Goal: Task Accomplishment & Management: Manage account settings

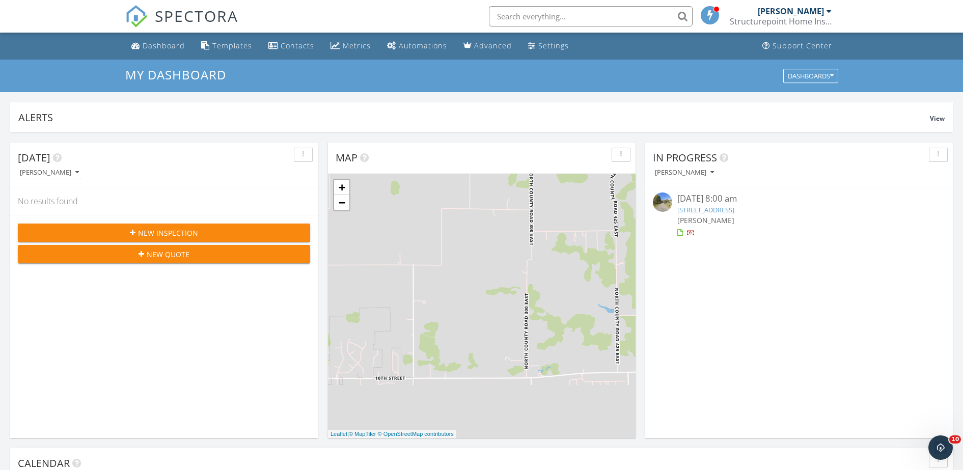
drag, startPoint x: 0, startPoint y: 0, endPoint x: 701, endPoint y: 203, distance: 729.3
click at [701, 203] on div "09/27/25 8:00 am" at bounding box center [800, 199] width 244 height 13
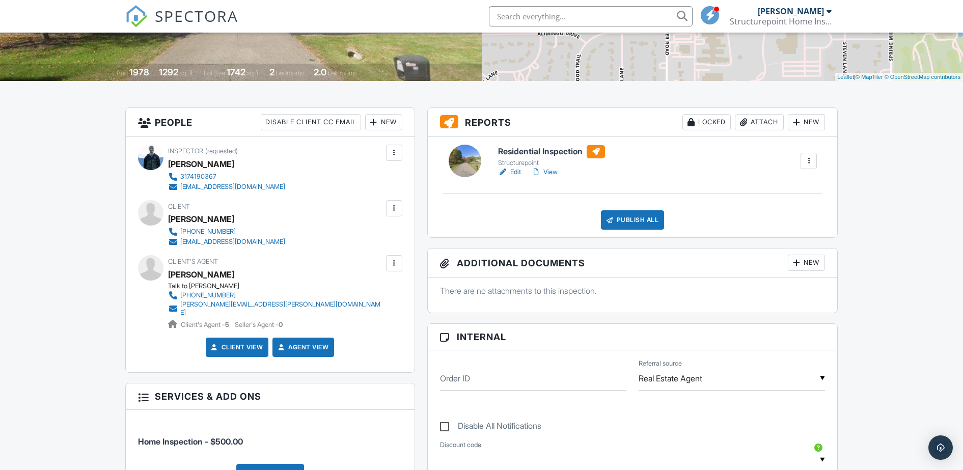
click at [514, 171] on link "Edit" at bounding box center [509, 172] width 23 height 10
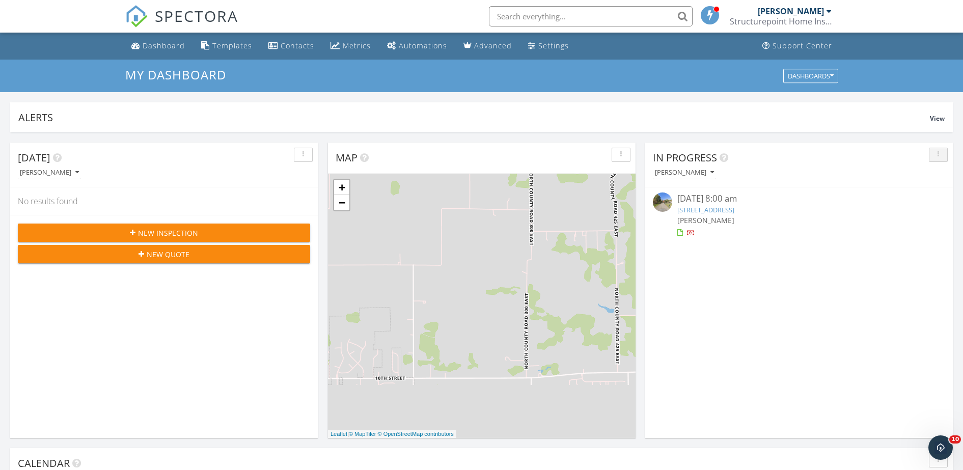
click at [938, 151] on icon "button" at bounding box center [939, 154] width 2 height 7
click at [735, 208] on link "[STREET_ADDRESS]" at bounding box center [706, 209] width 57 height 9
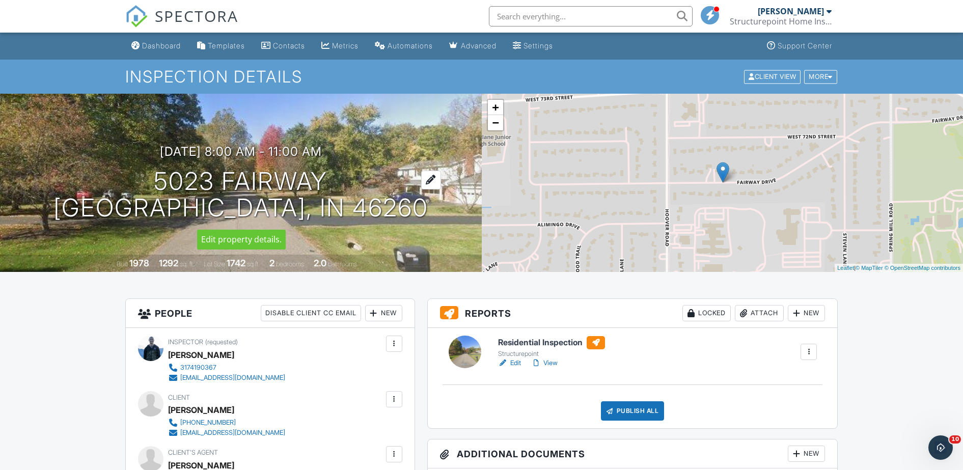
click at [421, 180] on div at bounding box center [431, 180] width 20 height 19
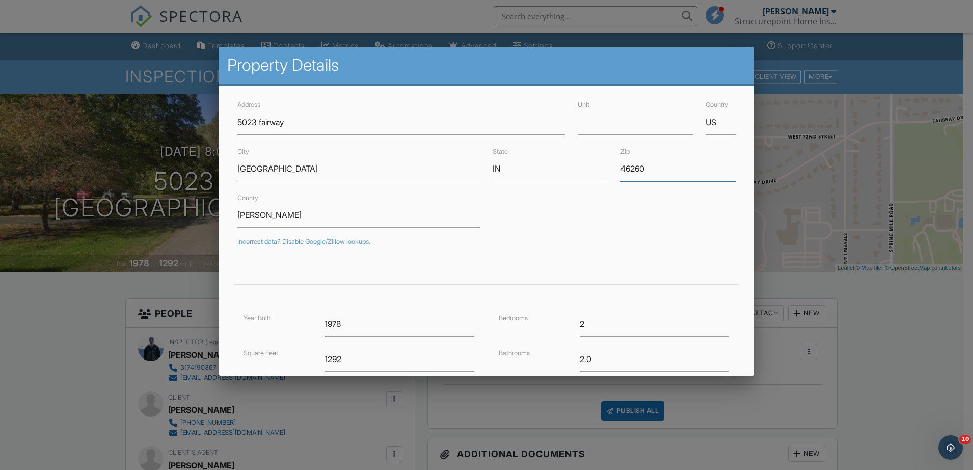
click at [650, 173] on input "46260" at bounding box center [679, 168] width 116 height 25
type input "46123"
click at [585, 220] on div "County Marion" at bounding box center [486, 210] width 511 height 36
type input "39.75192819999999"
type input "-86.43782759999999"
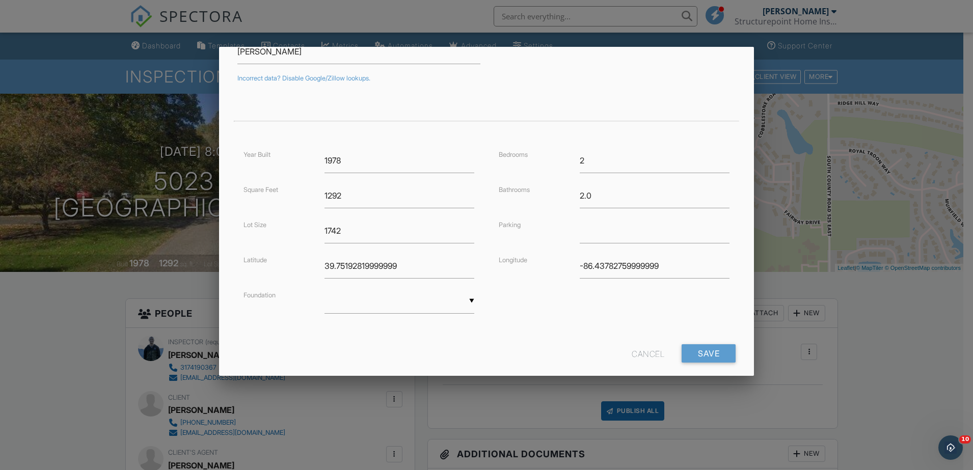
scroll to position [180, 0]
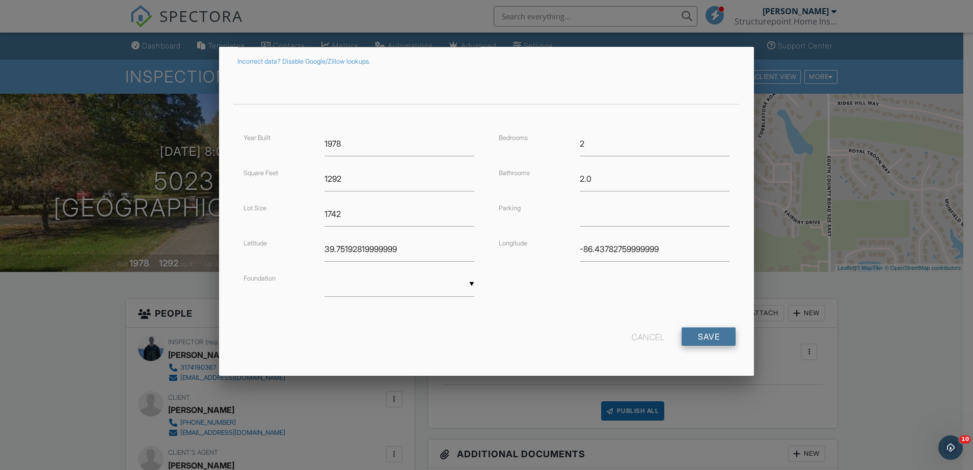
click at [698, 338] on input "Save" at bounding box center [709, 337] width 54 height 18
click at [478, 323] on form "Address 5023 fairway Unit Country US City Indianapolis State IN Zip 46123 Count…" at bounding box center [486, 136] width 511 height 436
drag, startPoint x: 442, startPoint y: 246, endPoint x: 187, endPoint y: 243, distance: 254.8
click at [710, 334] on input "Save" at bounding box center [709, 337] width 54 height 18
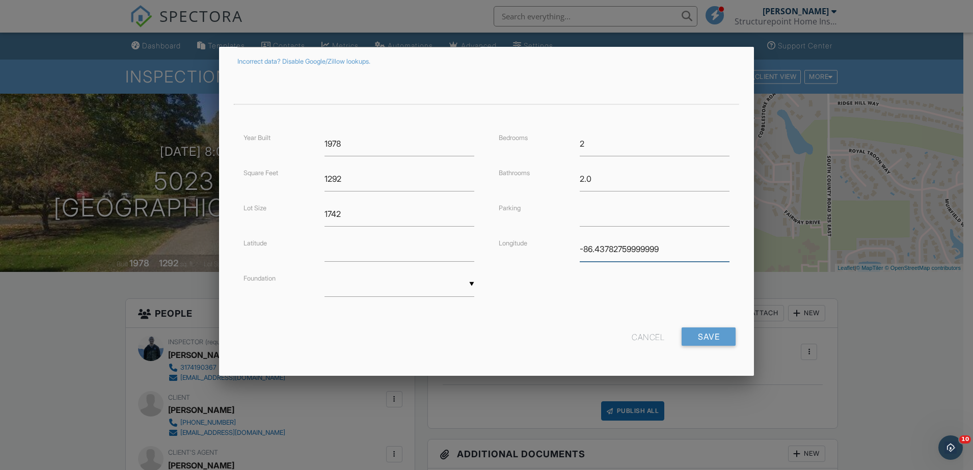
drag, startPoint x: 681, startPoint y: 237, endPoint x: 385, endPoint y: 226, distance: 296.2
click at [390, 228] on div "Year Built 1978 Square Feet 1292 Lot Size 1742 Latitude Foundation ▼ Basement S…" at bounding box center [486, 224] width 511 height 186
click at [720, 348] on div "Cancel Save" at bounding box center [486, 341] width 511 height 26
click at [713, 336] on input "Save" at bounding box center [709, 337] width 54 height 18
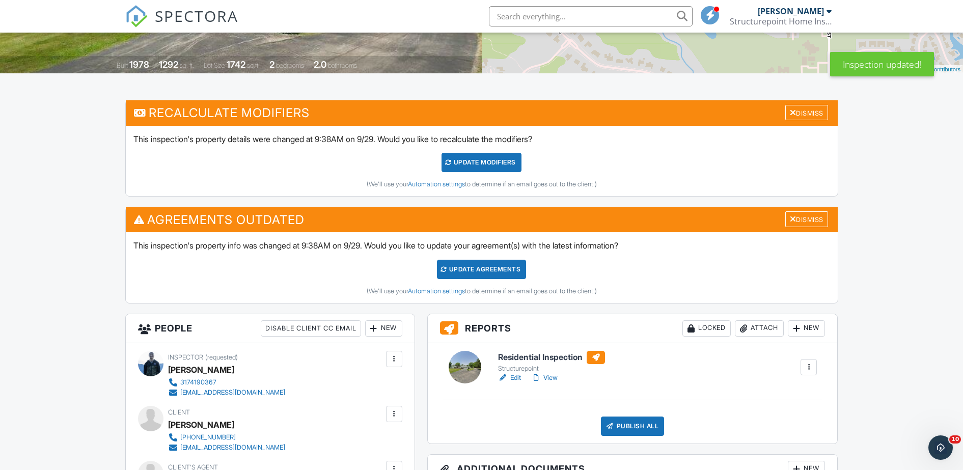
scroll to position [255, 0]
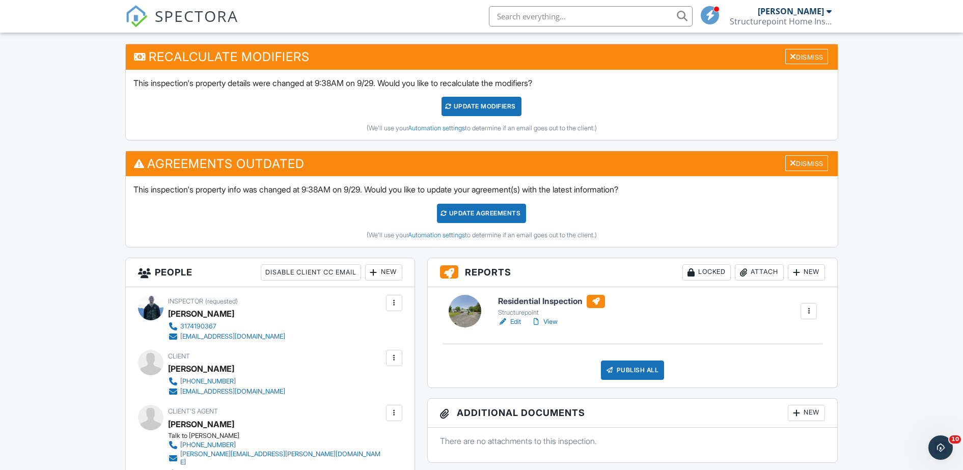
click at [568, 303] on h6 "Residential Inspection" at bounding box center [551, 301] width 107 height 13
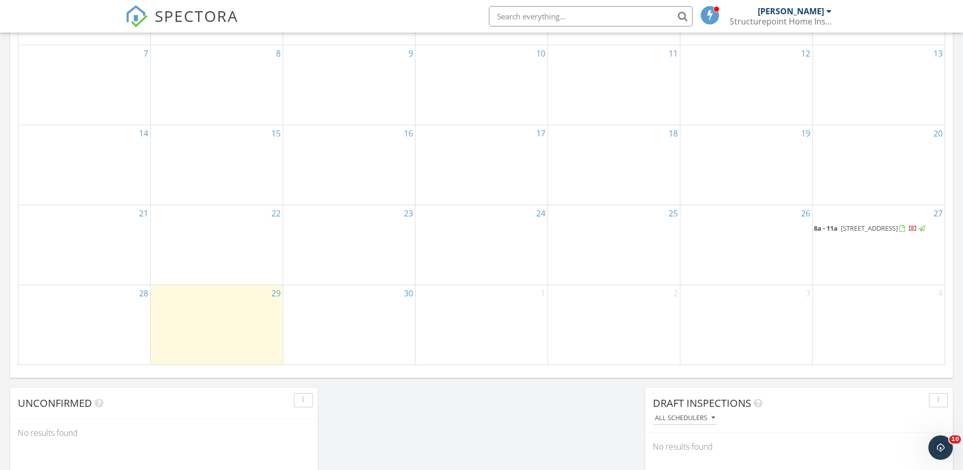
scroll to position [573, 0]
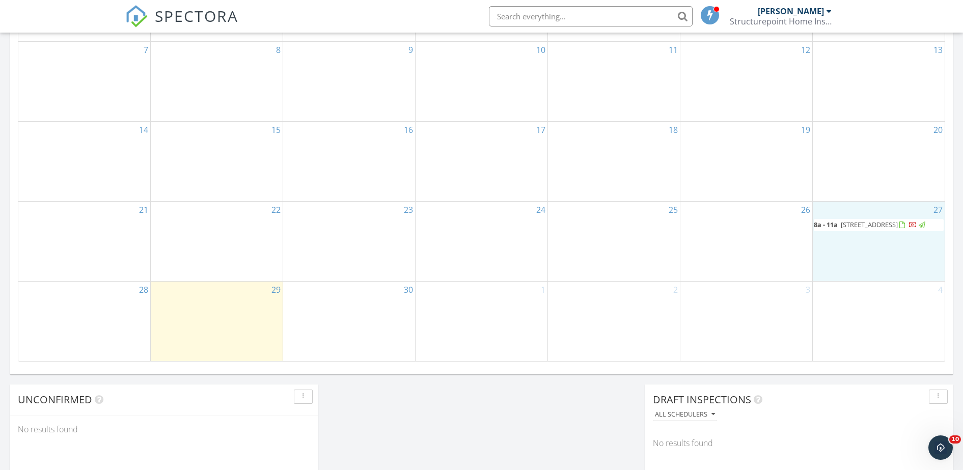
click at [881, 202] on div "27 8a - 11a [STREET_ADDRESS]" at bounding box center [879, 241] width 132 height 79
click at [877, 220] on span "[STREET_ADDRESS]" at bounding box center [869, 224] width 57 height 9
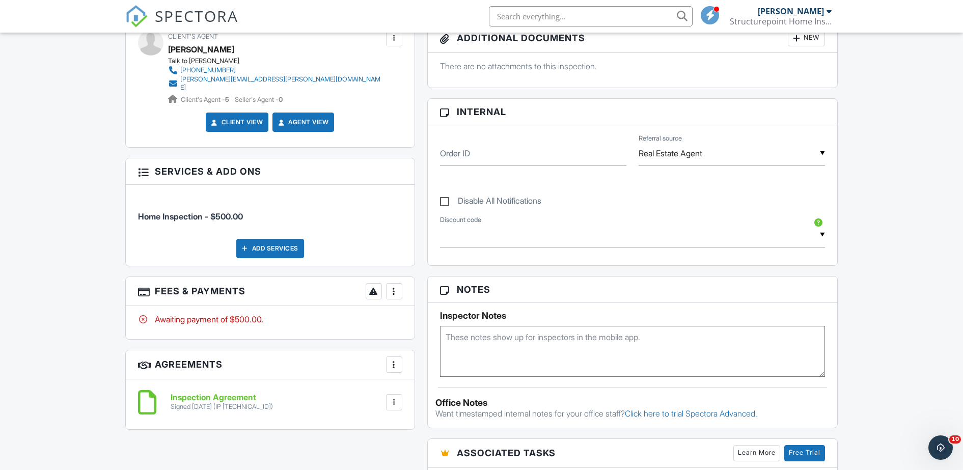
scroll to position [637, 0]
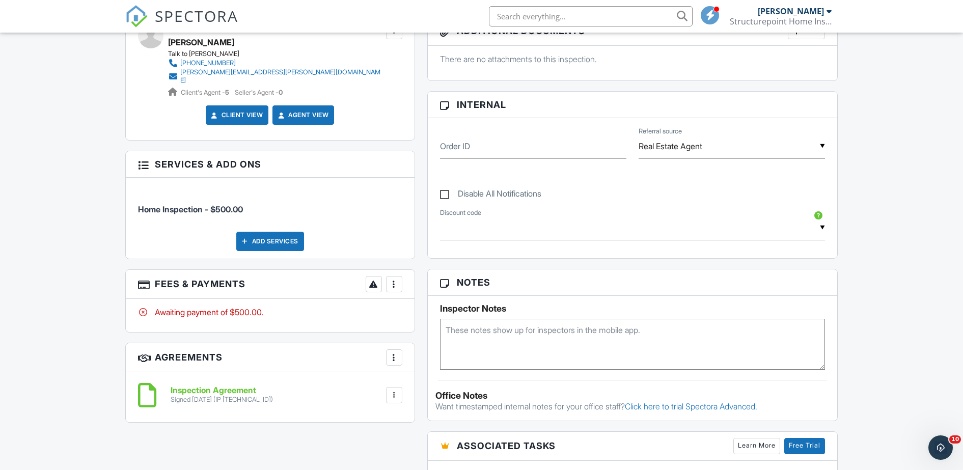
click at [252, 310] on div "Awaiting payment of $500.00." at bounding box center [270, 312] width 264 height 11
click at [399, 278] on div "More" at bounding box center [394, 284] width 16 height 16
click at [429, 390] on div "Paid In Full" at bounding box center [445, 392] width 98 height 12
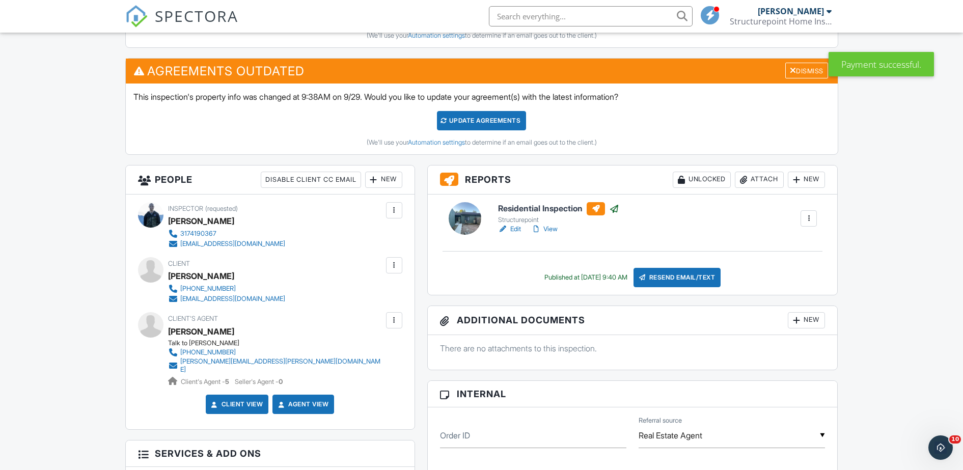
scroll to position [191, 0]
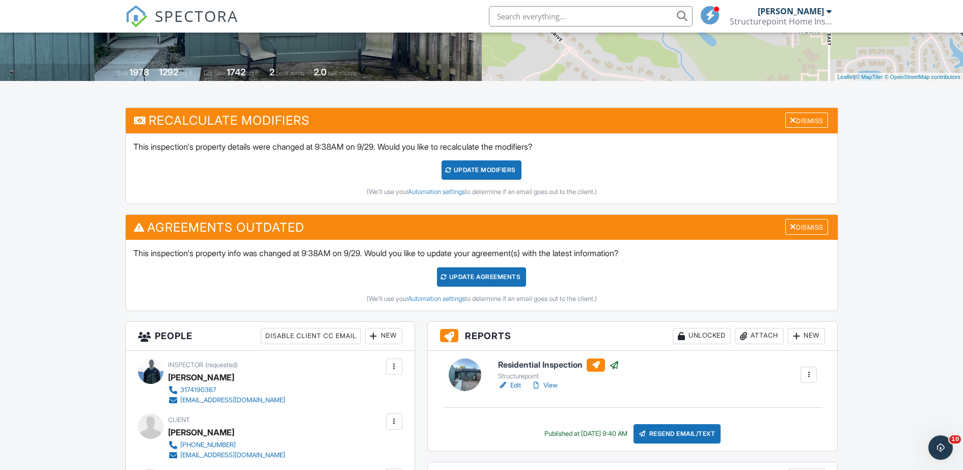
click at [483, 280] on div "Update Agreements" at bounding box center [481, 276] width 89 height 19
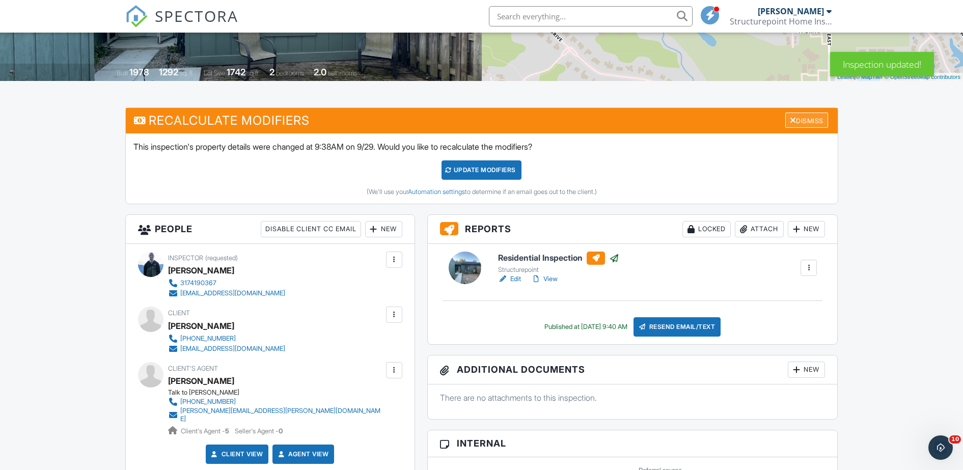
click at [801, 113] on div "Dismiss" at bounding box center [807, 121] width 43 height 16
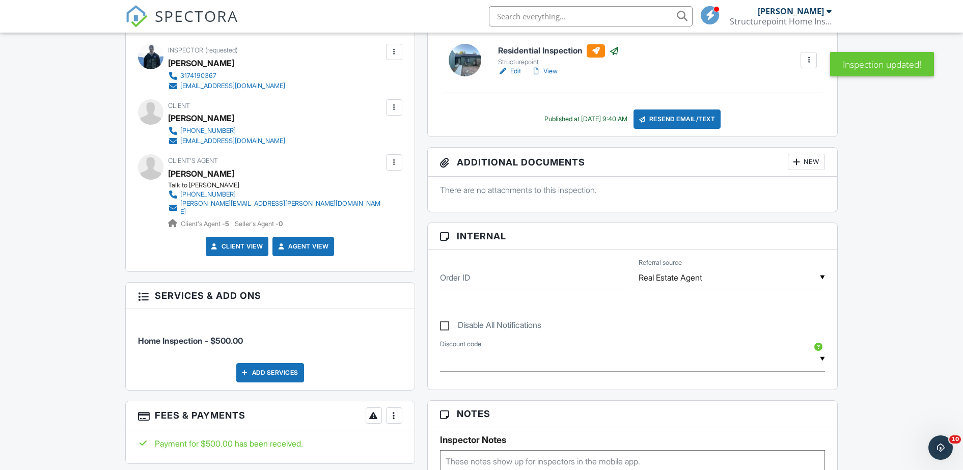
scroll to position [446, 0]
